Goal: Task Accomplishment & Management: Use online tool/utility

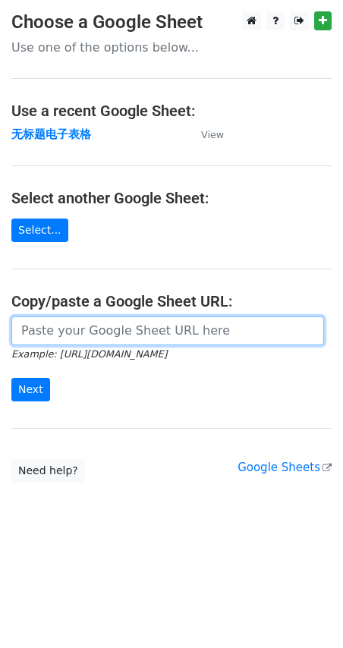
click at [102, 326] on input "url" at bounding box center [167, 331] width 313 height 29
paste input "https://docs.google.com/spreadsheets/d/1gl1bCX4eBcUdrHpVtmBWqtVMK4pzEjERFXdLrP3…"
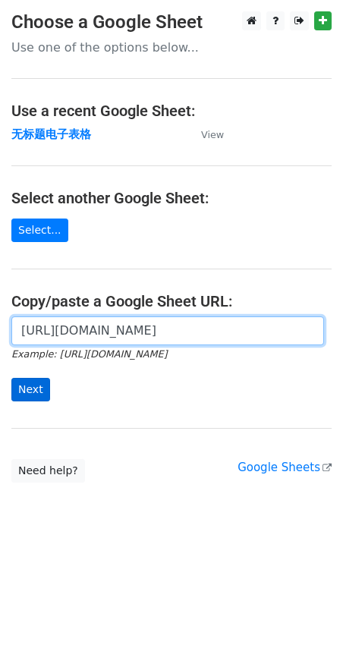
type input "https://docs.google.com/spreadsheets/d/1gl1bCX4eBcUdrHpVtmBWqtVMK4pzEjERFXdLrP3…"
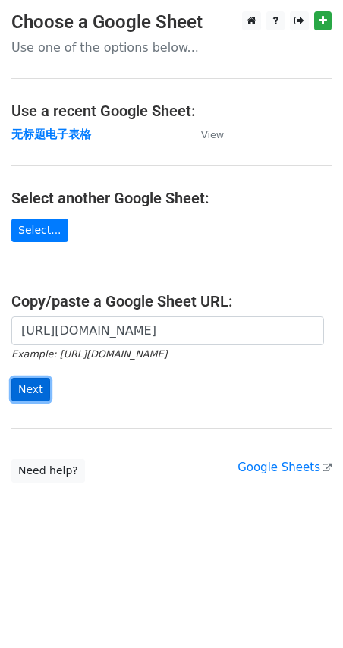
scroll to position [0, 0]
click at [27, 396] on input "Next" at bounding box center [30, 390] width 39 height 24
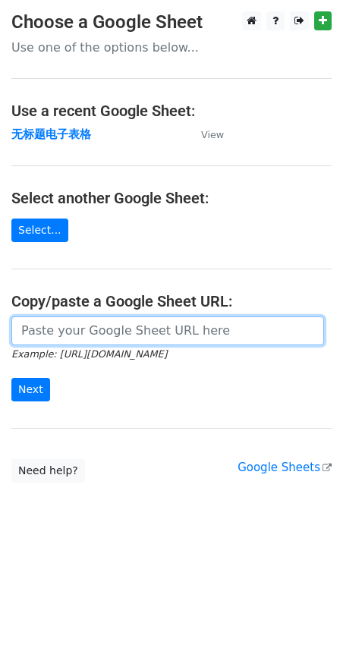
drag, startPoint x: 0, startPoint y: 0, endPoint x: 124, endPoint y: 327, distance: 350.1
click at [124, 327] on input "url" at bounding box center [167, 331] width 313 height 29
paste input "https://docs.google.com/spreadsheets/d/1gl1bCX4eBcUdrHpVtmBWqtVMK4pzEjERFXdLrP3…"
type input "https://docs.google.com/spreadsheets/d/1gl1bCX4eBcUdrHpVtmBWqtVMK4pzEjERFXdLrP3…"
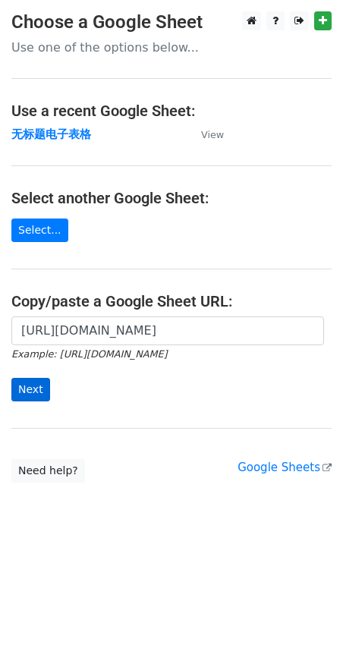
click at [27, 401] on div "https://docs.google.com/spreadsheets/d/1gl1bCX4eBcUdrHpVtmBWqtVMK4pzEjERFXdLrP3…" at bounding box center [171, 367] width 343 height 100
click at [43, 390] on input "Next" at bounding box center [30, 390] width 39 height 24
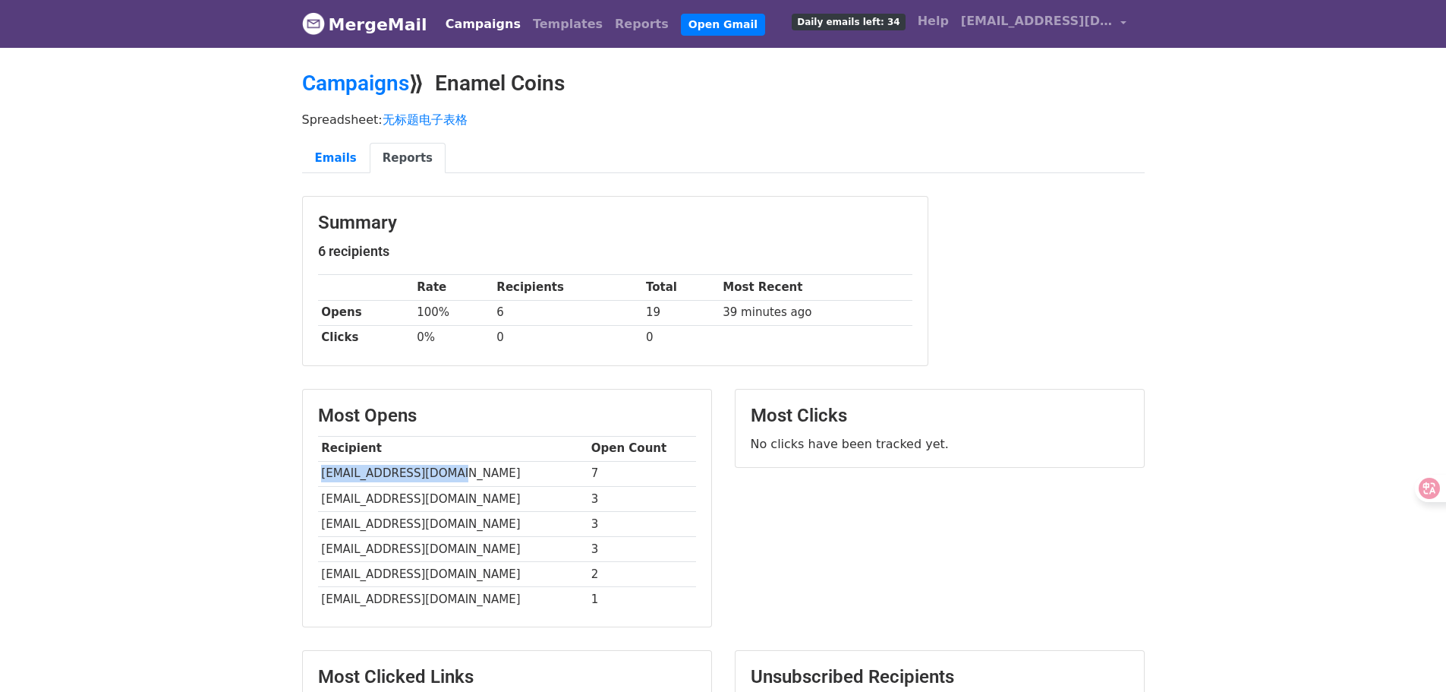
drag, startPoint x: 318, startPoint y: 471, endPoint x: 467, endPoint y: 469, distance: 148.8
click at [467, 469] on td "benhews1991@gmail.com" at bounding box center [452, 473] width 269 height 25
copy td "benhews1991@gmail.com"
drag, startPoint x: 526, startPoint y: 501, endPoint x: 318, endPoint y: 509, distance: 208.1
click at [318, 509] on td "gbola.adeleke@googlemail.com" at bounding box center [452, 498] width 269 height 25
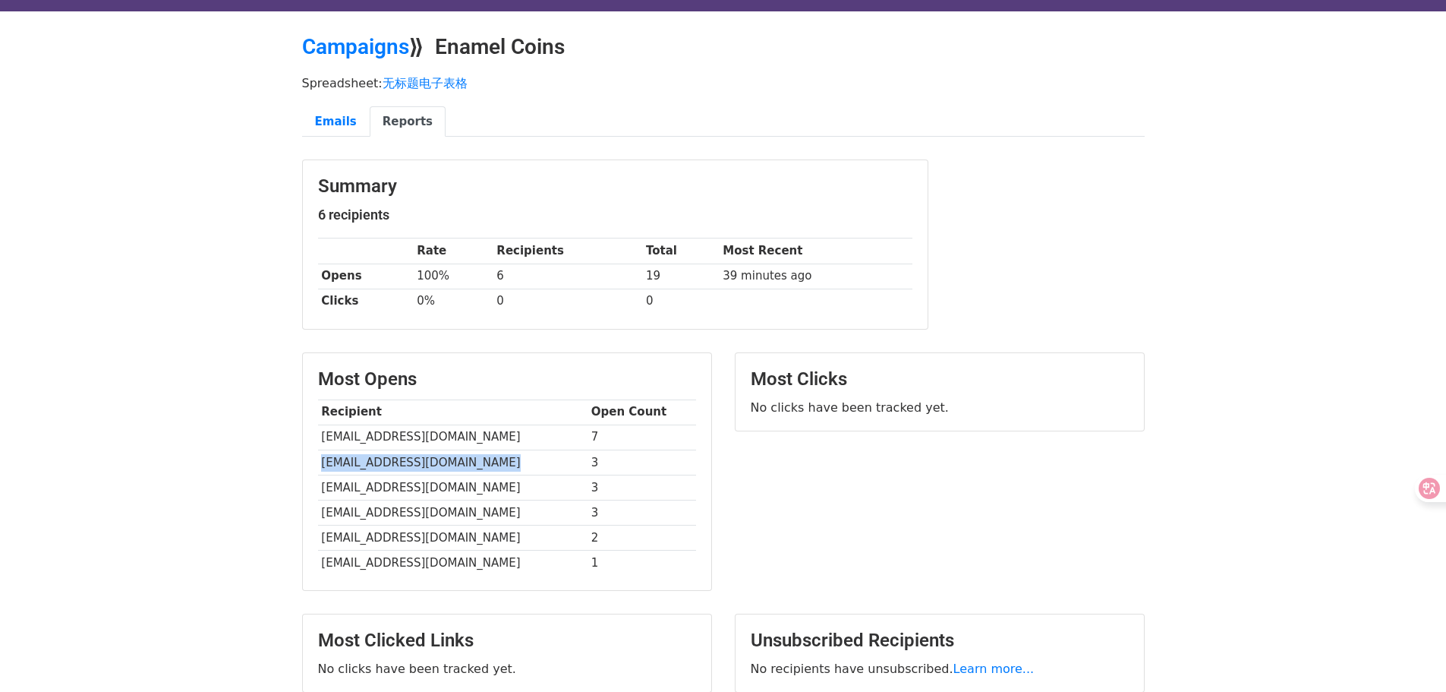
scroll to position [76, 0]
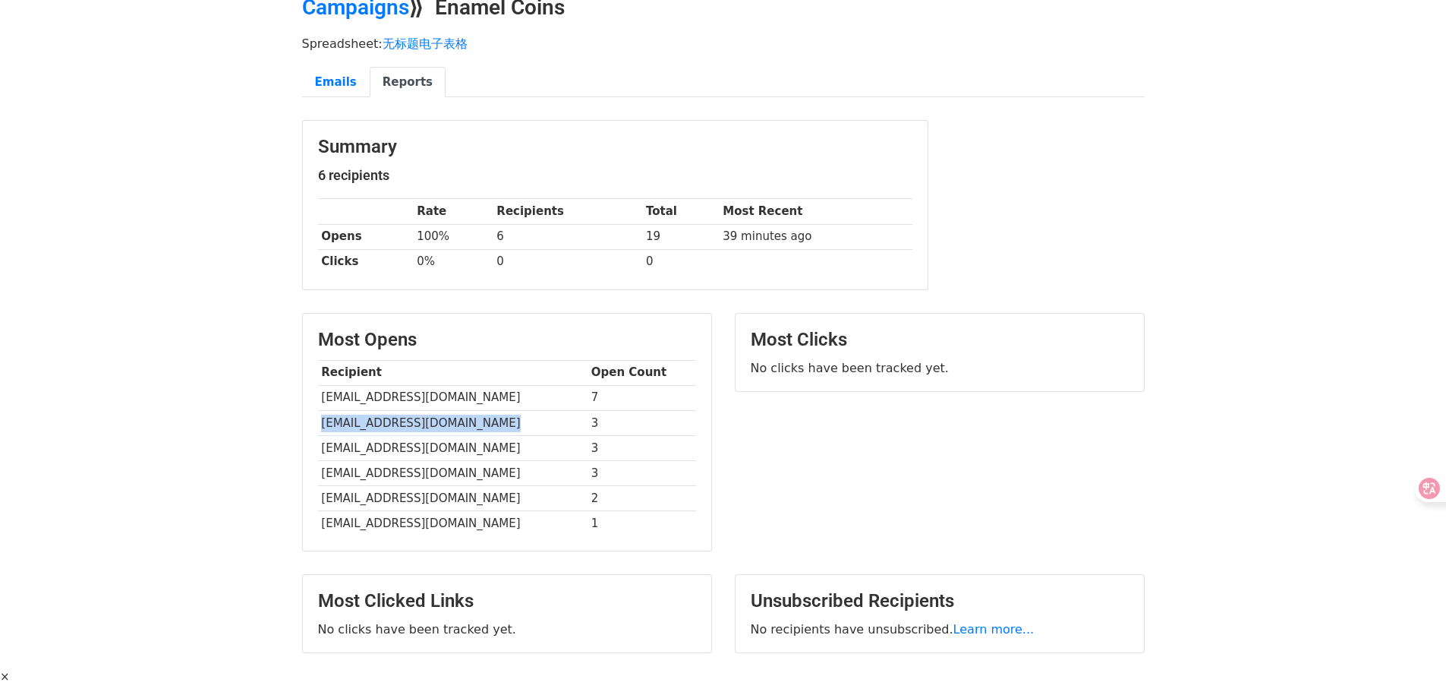
copy td "gbola.adeleke@googlemail.com"
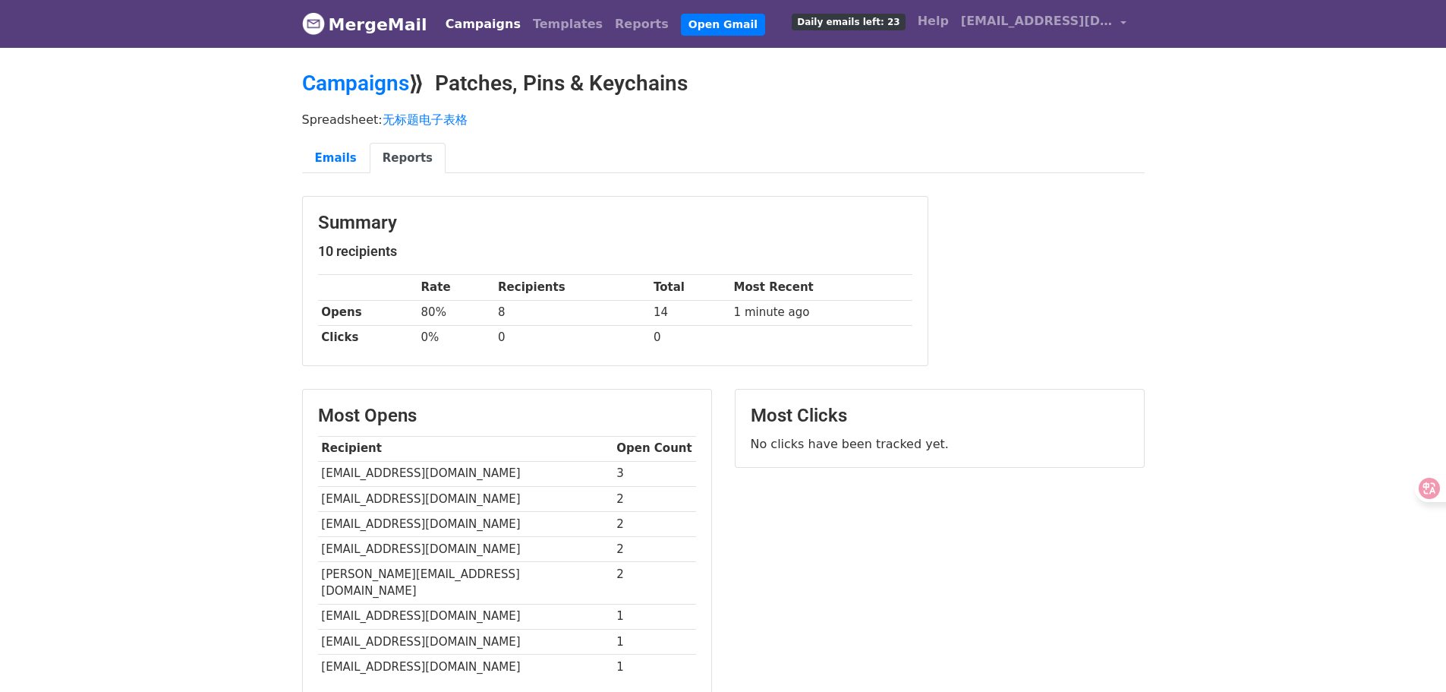
scroll to position [76, 0]
